Goal: Transaction & Acquisition: Purchase product/service

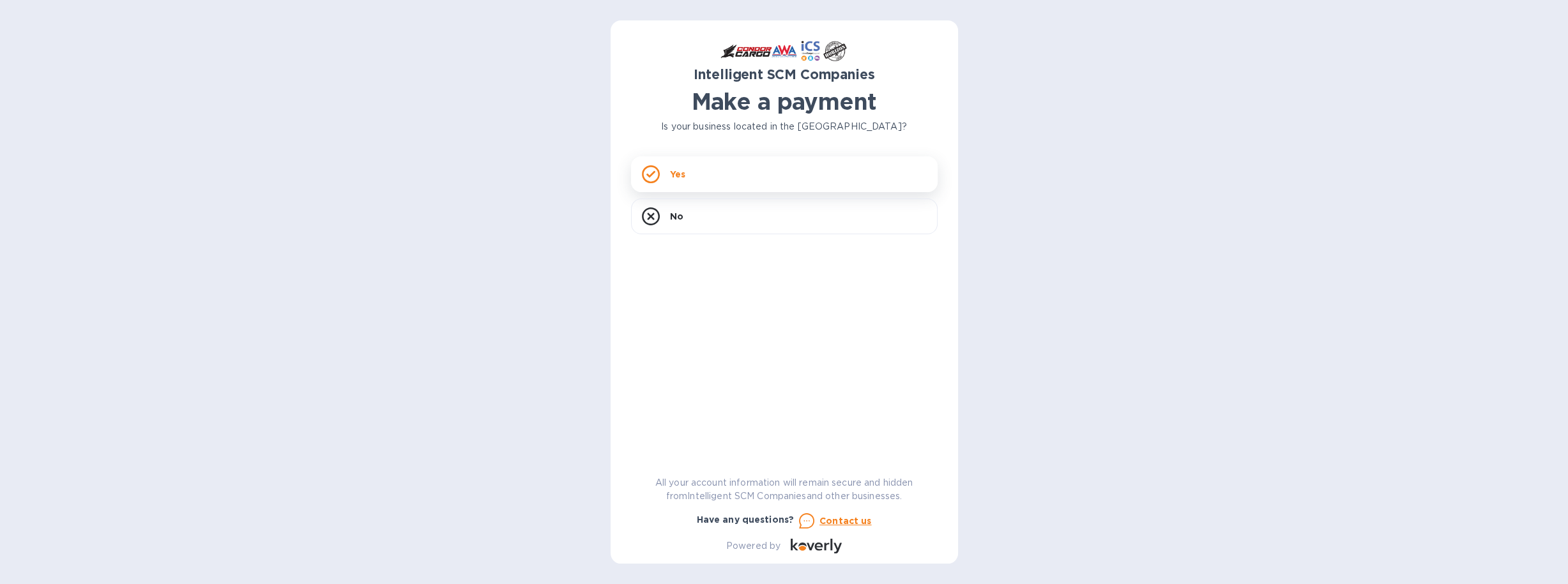
click at [648, 172] on icon at bounding box center [650, 174] width 18 height 18
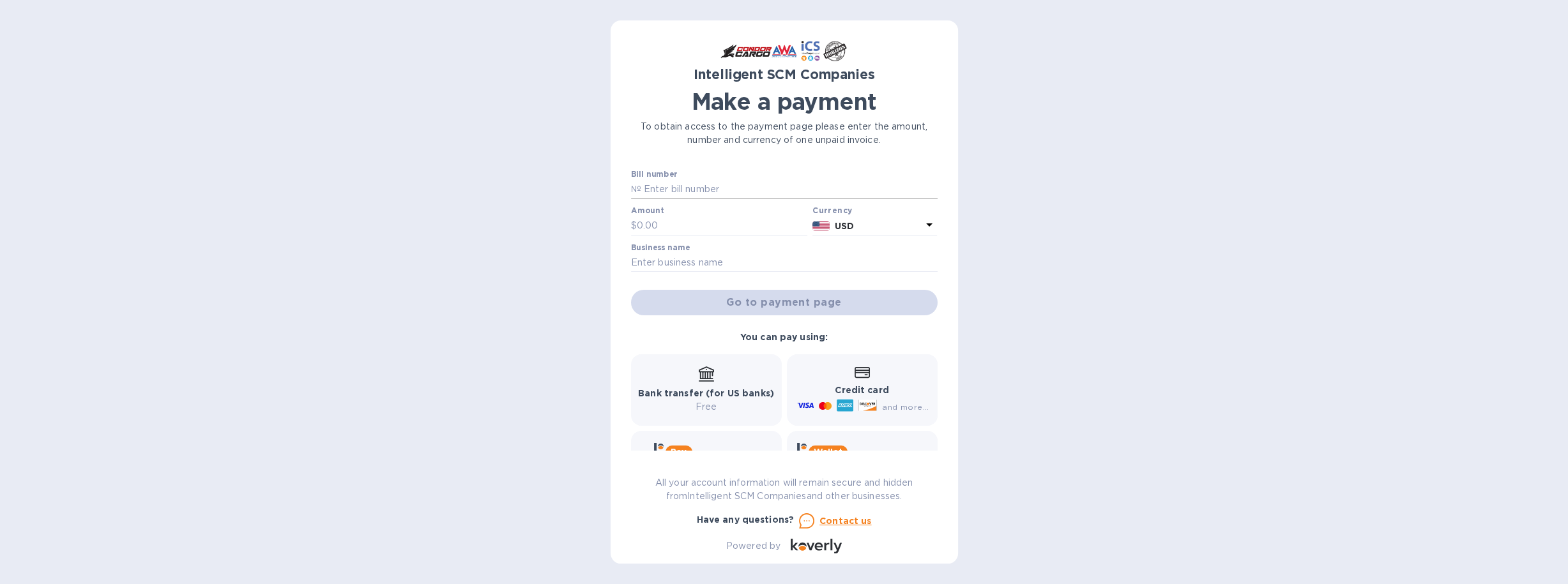
click at [664, 189] on input "text" at bounding box center [789, 189] width 296 height 19
type input "S00512311"
click at [669, 220] on input "text" at bounding box center [722, 226] width 171 height 19
type input "254.00"
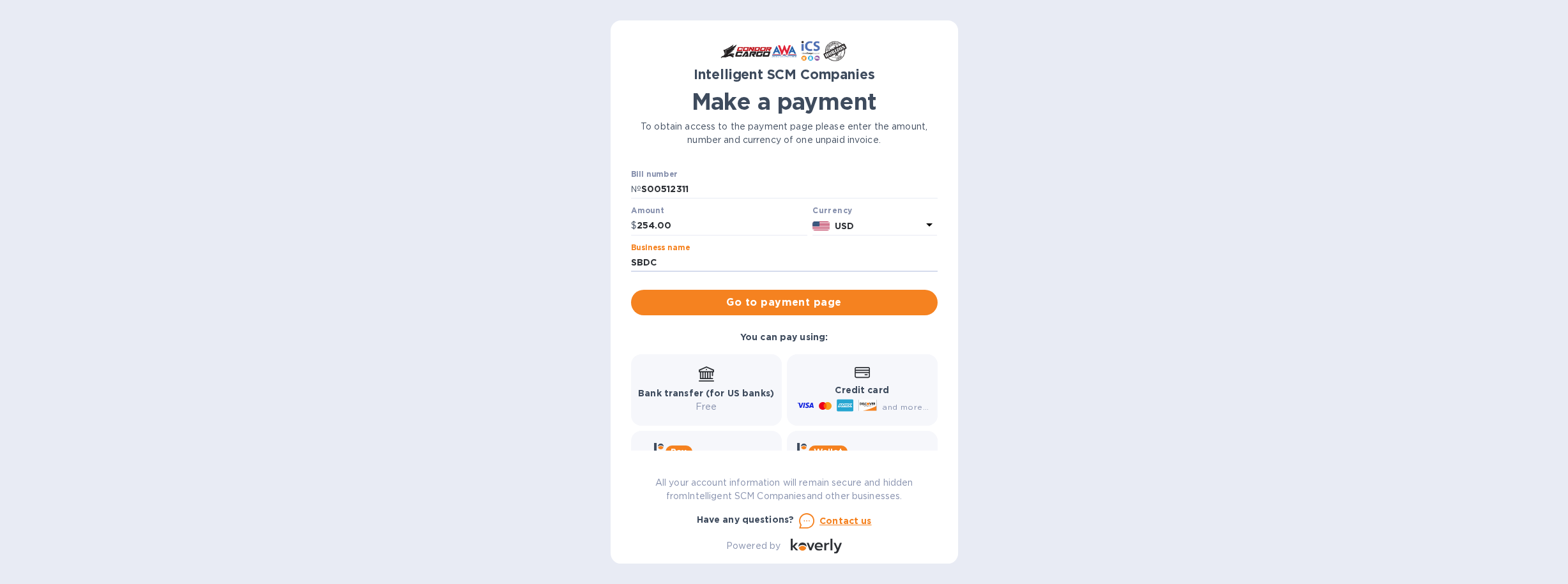
type input "SBDC [US_STATE]"
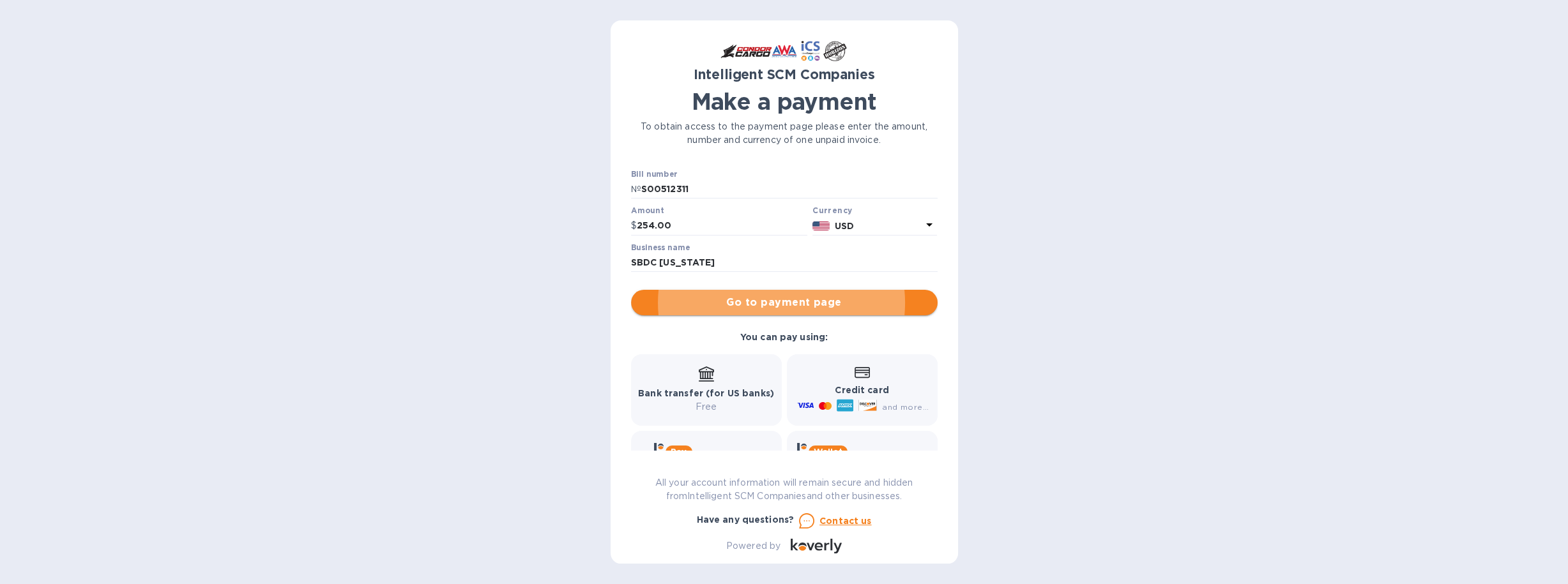
click at [784, 300] on span "Go to payment page" at bounding box center [784, 302] width 286 height 15
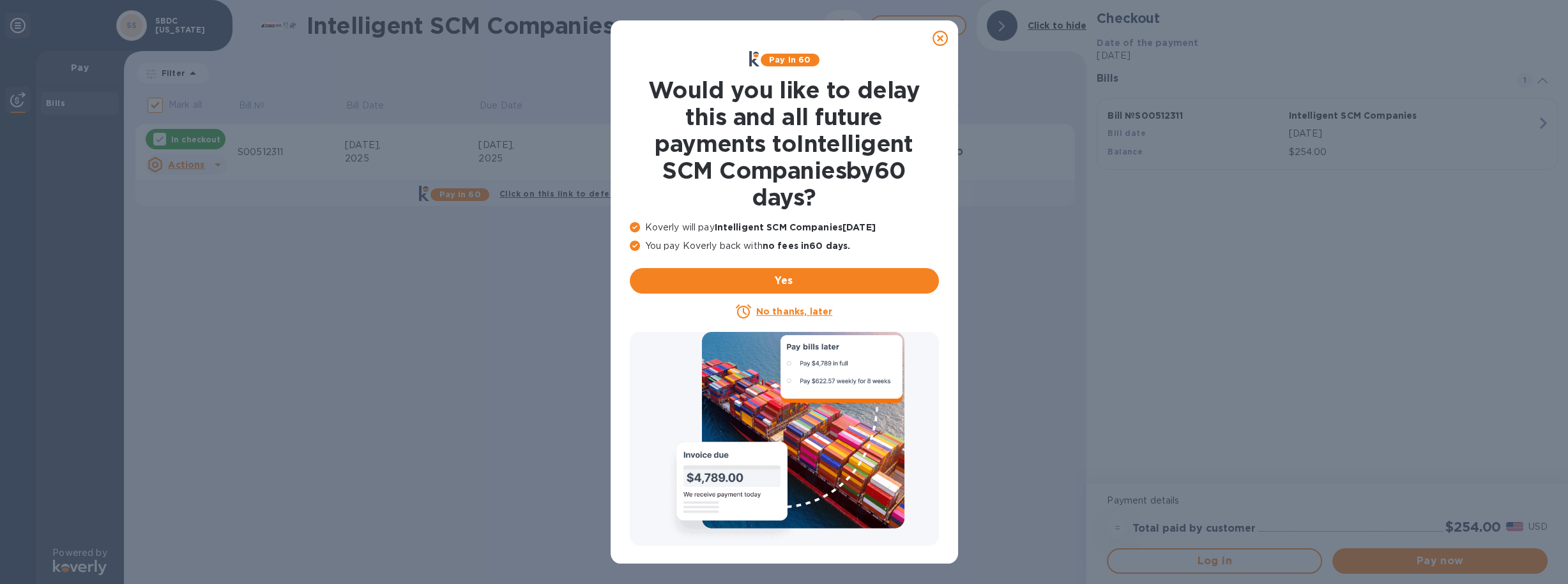
click at [792, 309] on u "No thanks, later" at bounding box center [794, 311] width 76 height 10
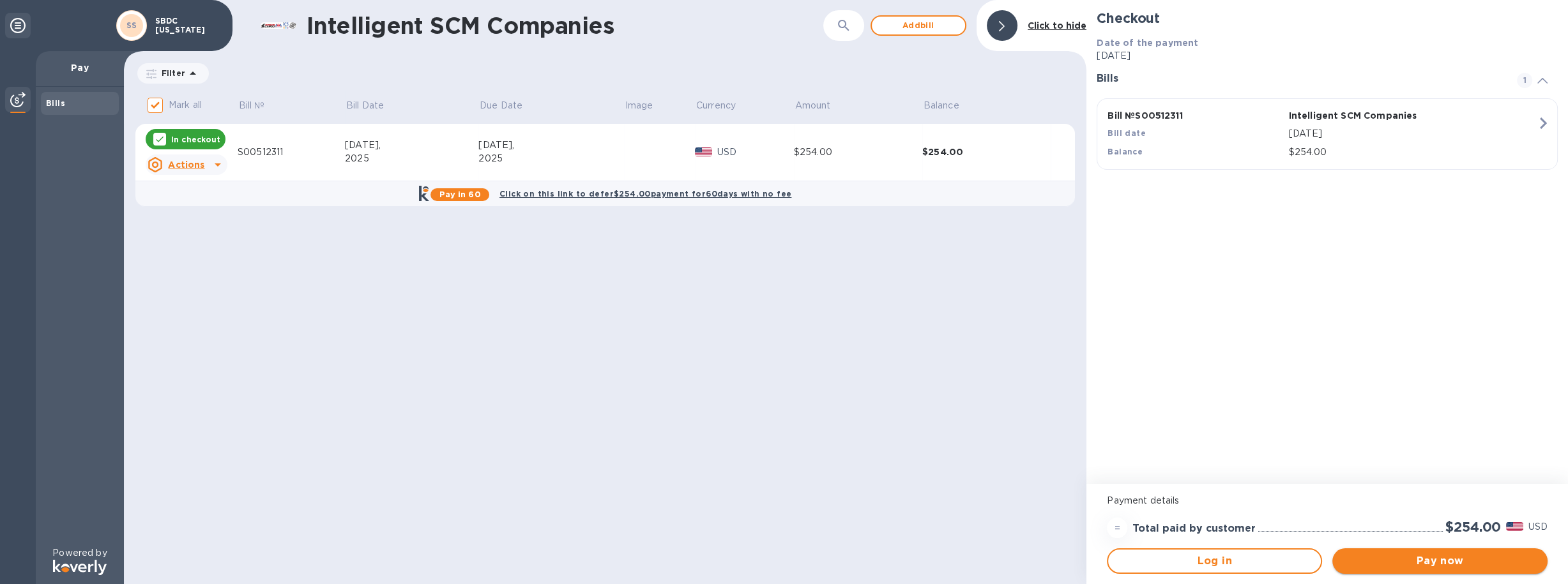
click at [1377, 557] on span "Pay now" at bounding box center [1440, 561] width 195 height 15
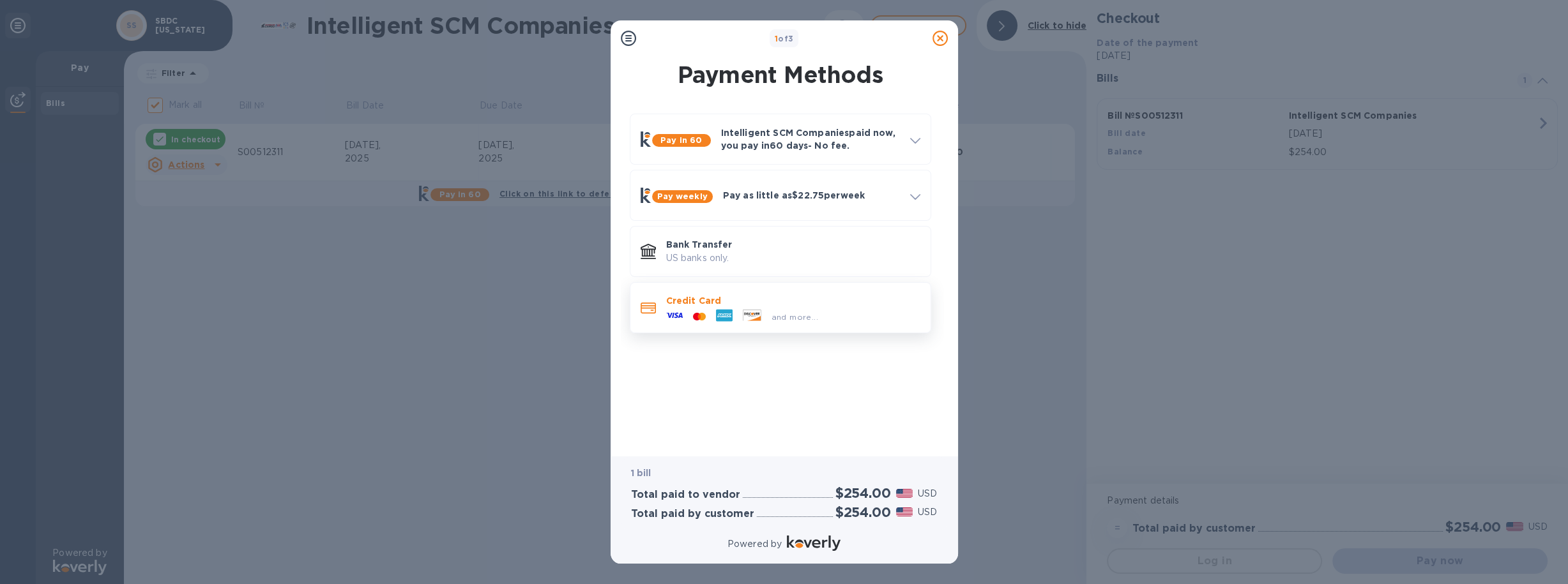
click at [675, 304] on p "Credit Card" at bounding box center [793, 300] width 254 height 13
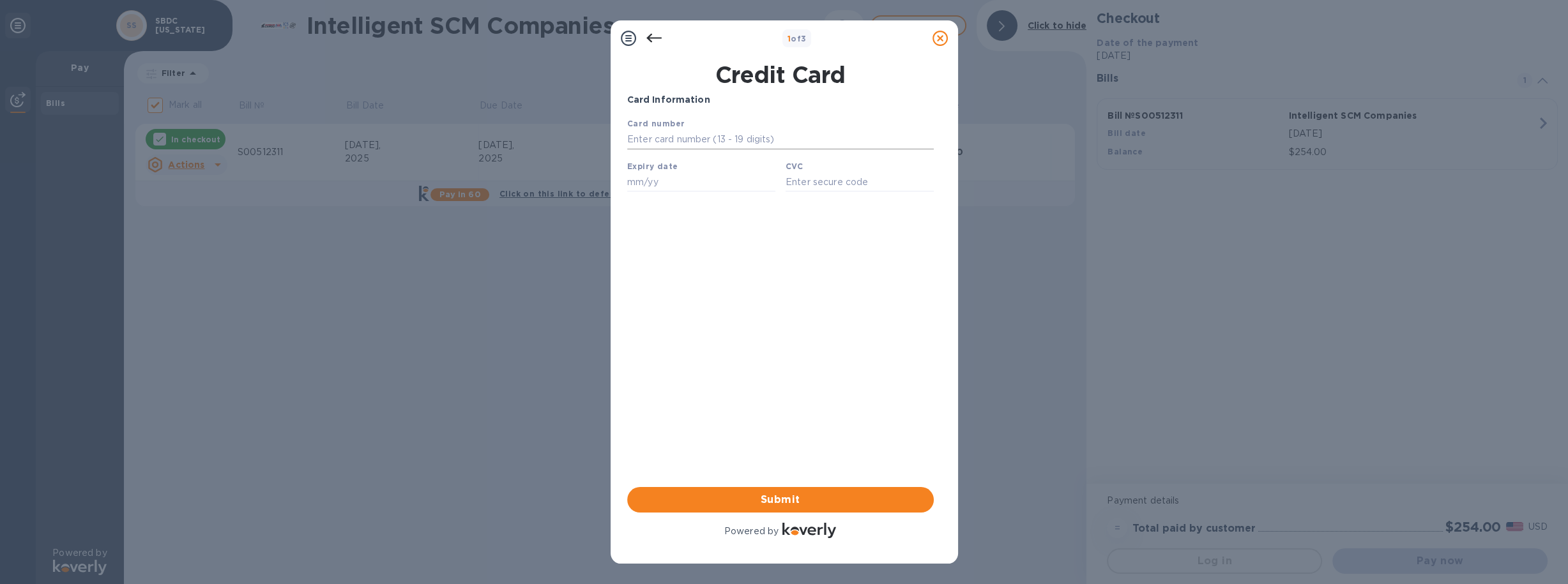
click at [636, 139] on input "text" at bounding box center [780, 140] width 307 height 19
type input "[CREDIT_CARD_NUMBER]"
click at [637, 187] on input "text" at bounding box center [700, 182] width 148 height 19
type input "04/28"
click at [800, 188] on input "text" at bounding box center [859, 182] width 148 height 19
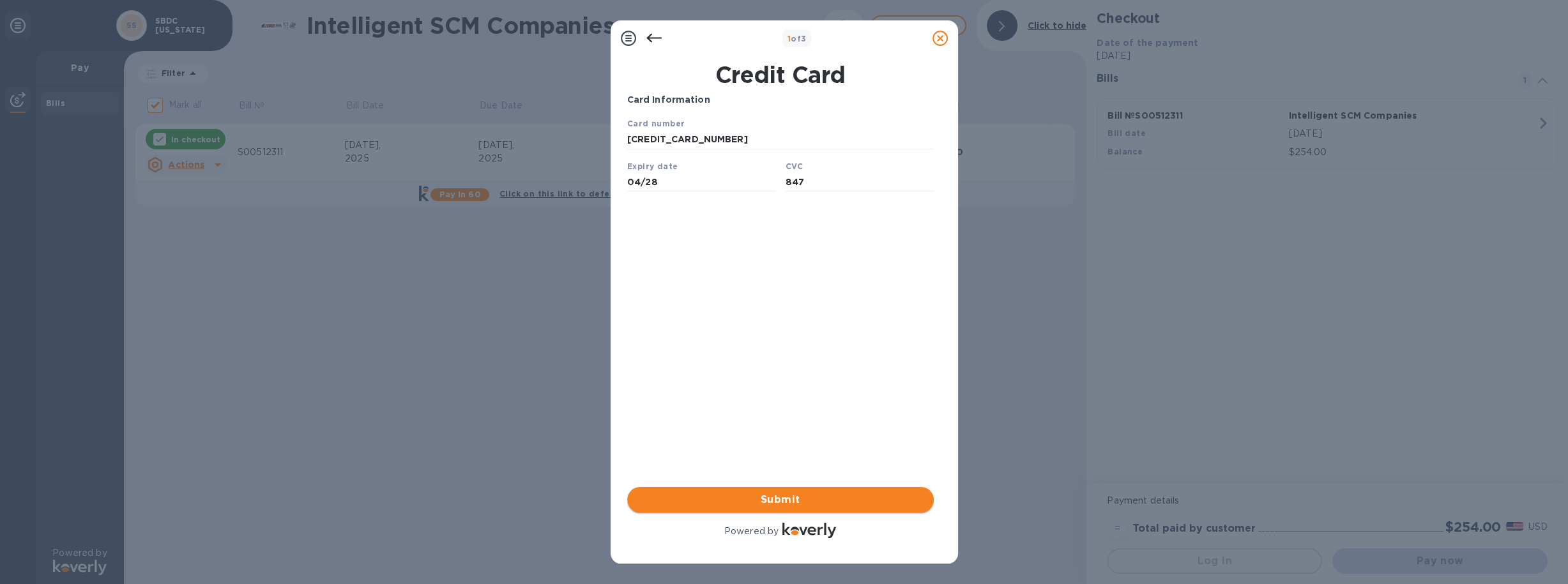
type input "847"
click at [777, 496] on span "Submit" at bounding box center [780, 500] width 286 height 15
